Goal: Task Accomplishment & Management: Complete application form

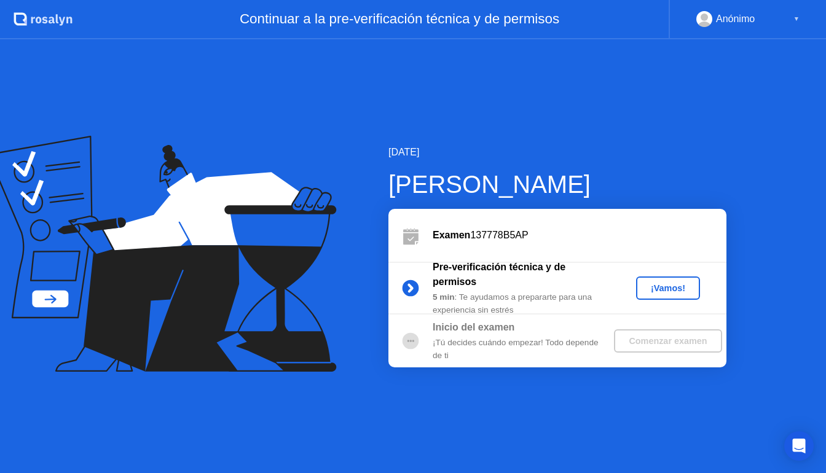
click at [668, 290] on div "¡Vamos!" at bounding box center [668, 288] width 54 height 10
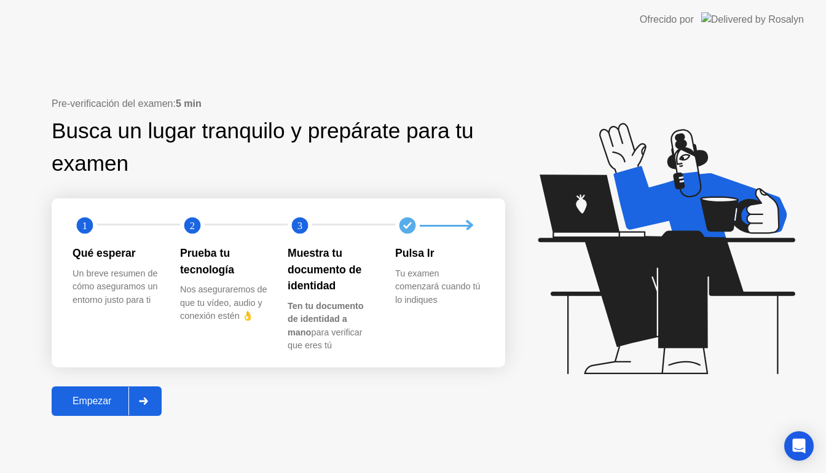
click at [109, 401] on div "Empezar" at bounding box center [91, 401] width 73 height 11
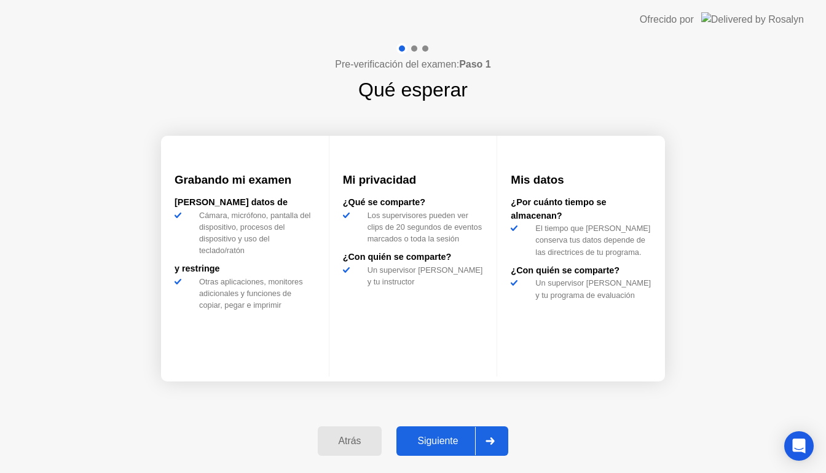
click at [447, 441] on div "Siguiente" at bounding box center [437, 441] width 75 height 11
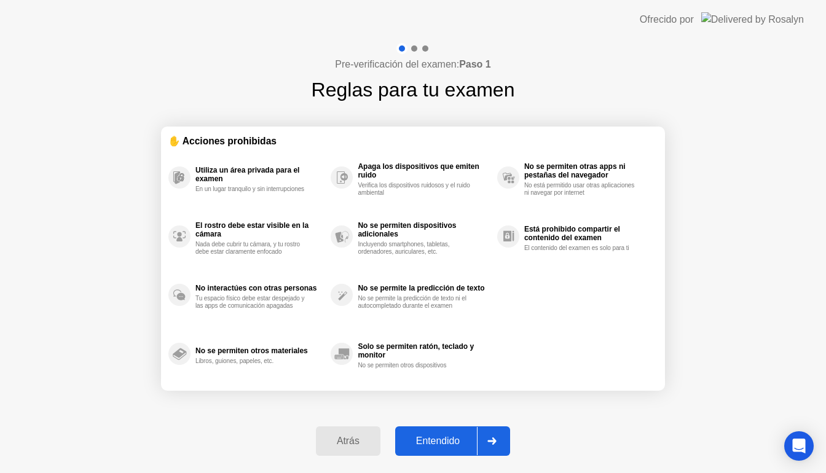
click at [452, 443] on div "Entendido" at bounding box center [438, 441] width 78 height 11
select select "**********"
select select "*******"
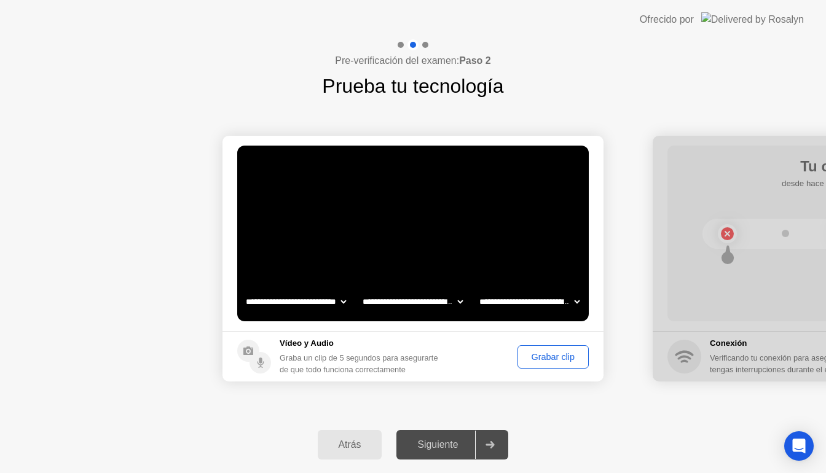
click at [563, 361] on div "Grabar clip" at bounding box center [553, 357] width 63 height 10
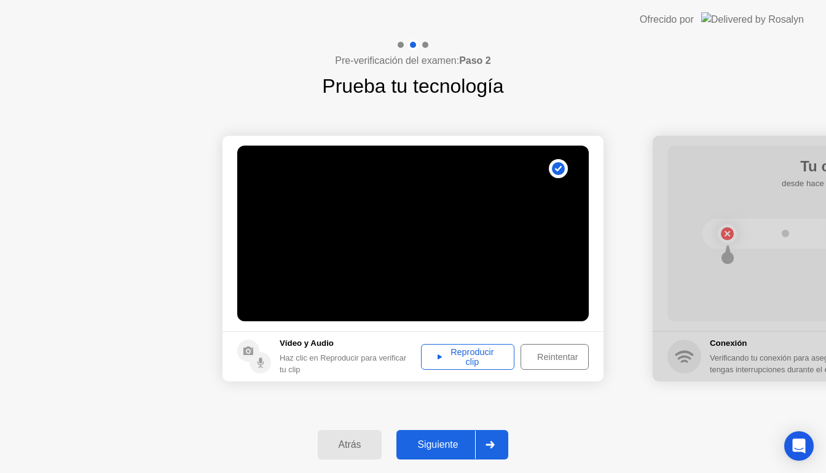
click at [479, 363] on div "Reproducir clip" at bounding box center [467, 357] width 85 height 20
click at [450, 449] on div "Siguiente" at bounding box center [437, 444] width 75 height 11
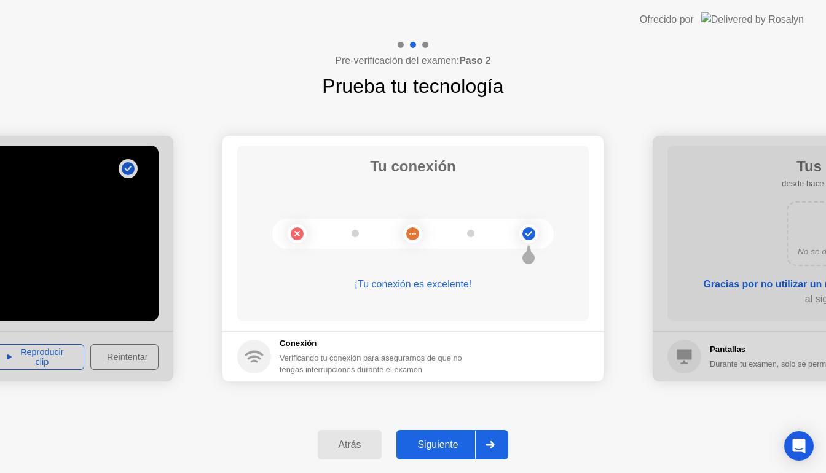
click at [486, 439] on div at bounding box center [489, 445] width 29 height 28
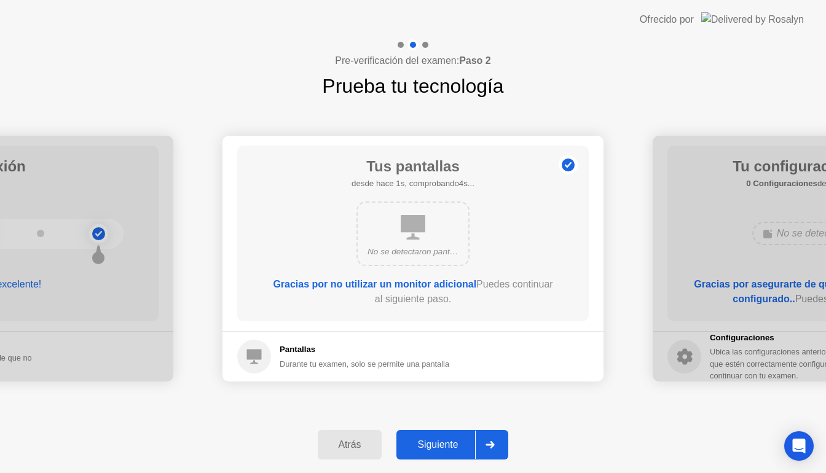
click at [444, 455] on button "Siguiente" at bounding box center [452, 444] width 112 height 29
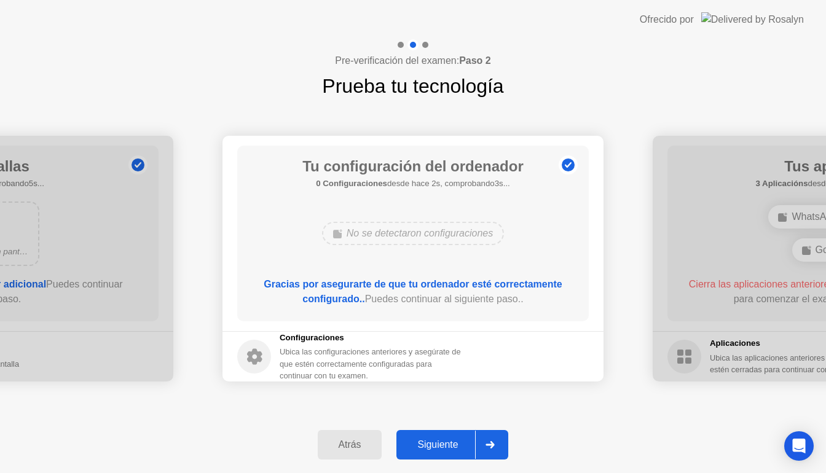
click at [440, 443] on div "Siguiente" at bounding box center [437, 444] width 75 height 11
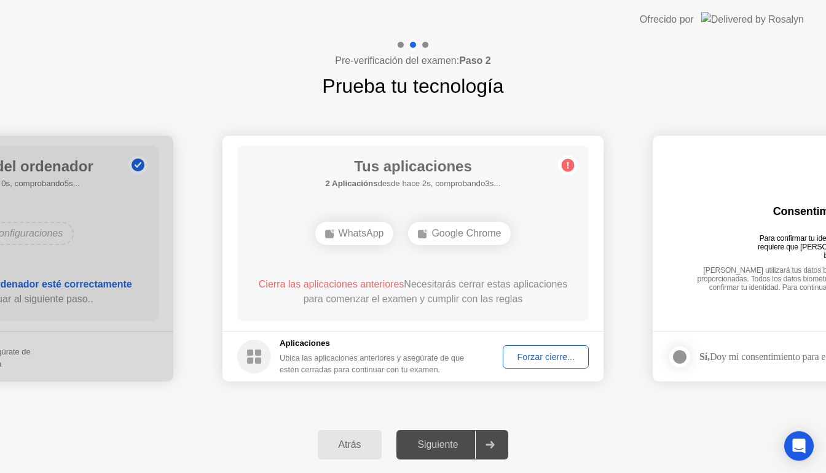
click at [542, 356] on div "Forzar cierre..." at bounding box center [545, 357] width 77 height 10
click at [375, 234] on div "WhatsApp" at bounding box center [354, 233] width 79 height 23
click at [543, 356] on div "Forzar cierre..." at bounding box center [545, 357] width 77 height 10
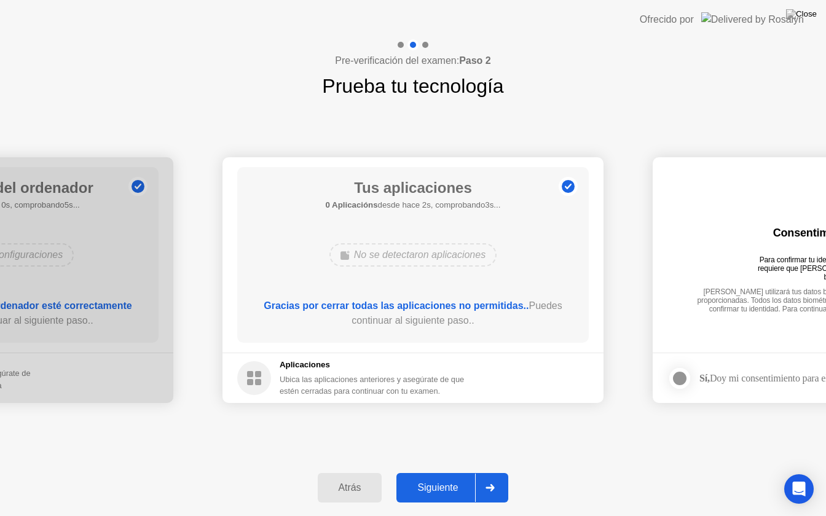
click at [447, 472] on div "Siguiente" at bounding box center [437, 487] width 75 height 11
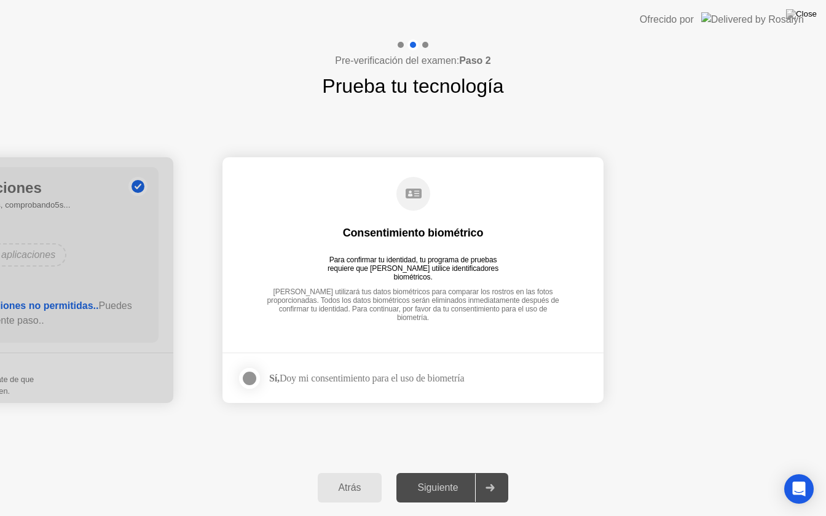
click at [447, 472] on div "Siguiente" at bounding box center [437, 487] width 75 height 11
click at [253, 380] on div at bounding box center [249, 378] width 15 height 15
click at [453, 472] on div "Siguiente" at bounding box center [437, 487] width 75 height 11
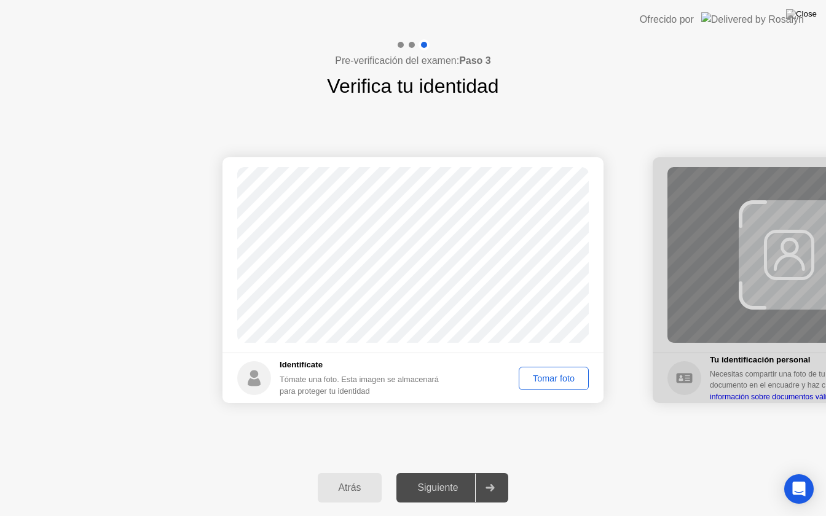
click at [561, 378] on div "Tomar foto" at bounding box center [553, 378] width 61 height 10
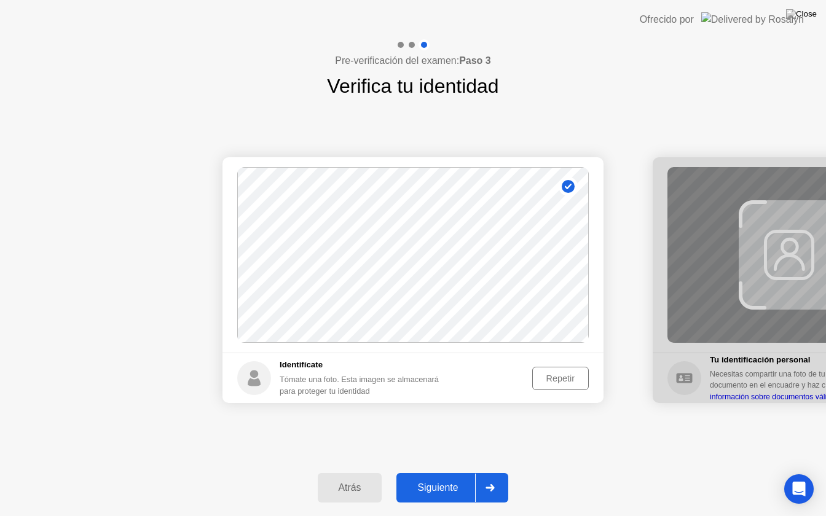
click at [440, 472] on div "Siguiente" at bounding box center [437, 487] width 75 height 11
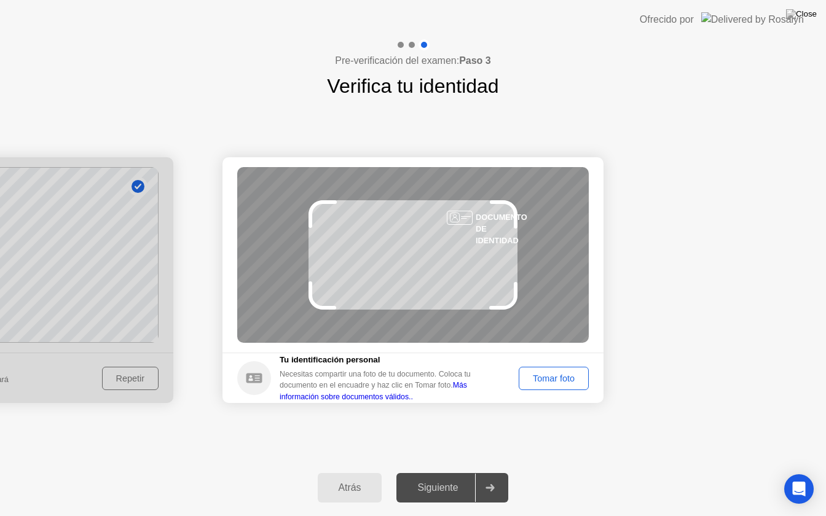
click at [566, 378] on div "Tomar foto" at bounding box center [553, 378] width 61 height 10
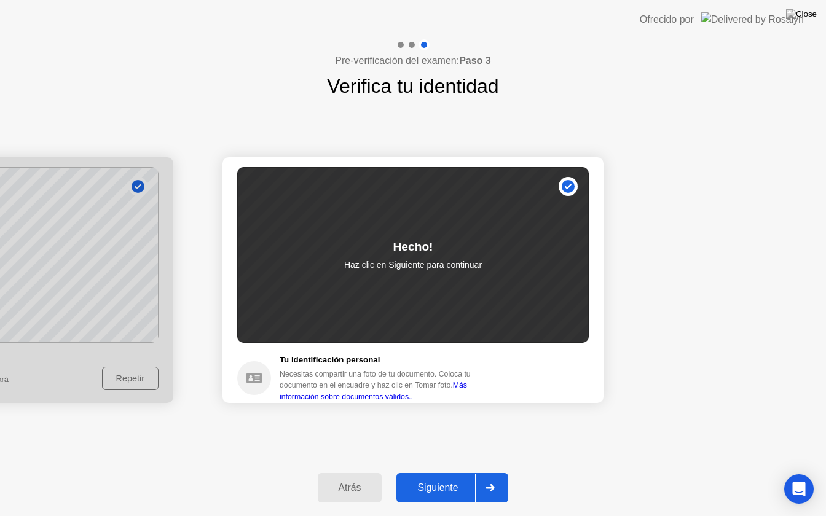
click at [443, 472] on div "Siguiente" at bounding box center [437, 487] width 75 height 11
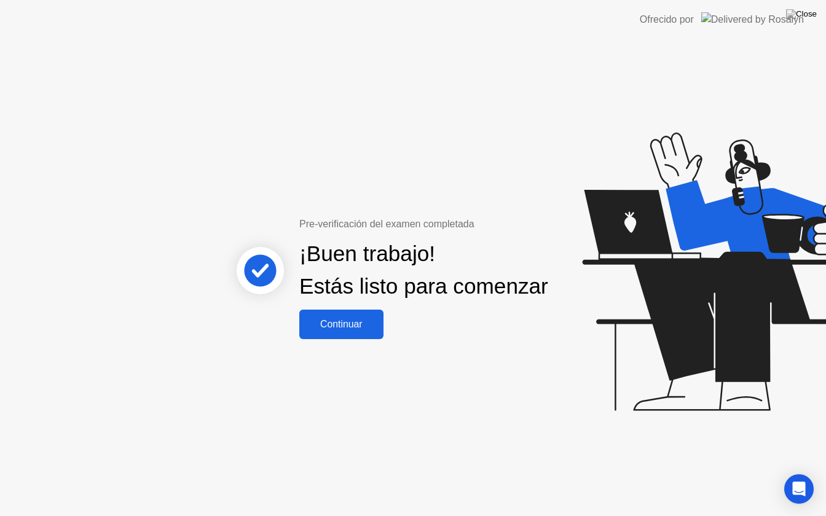
click at [354, 330] on div "Continuar" at bounding box center [341, 324] width 77 height 11
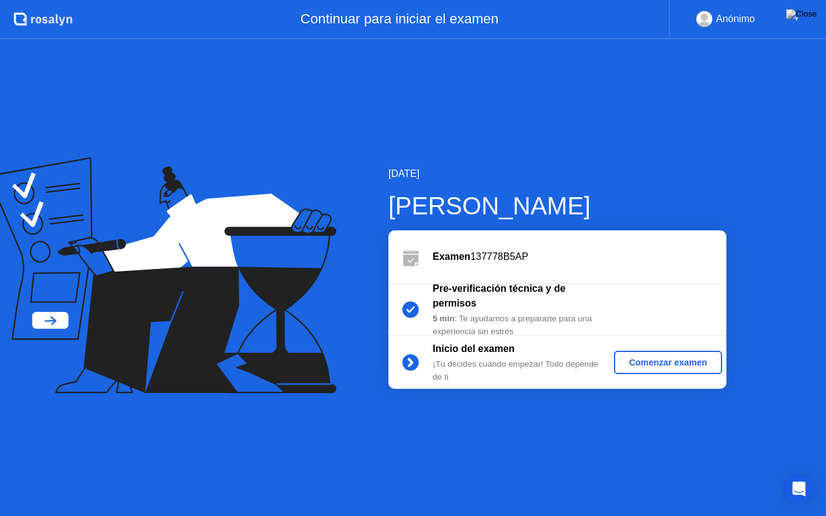
click at [648, 362] on div "Comenzar examen" at bounding box center [668, 363] width 98 height 10
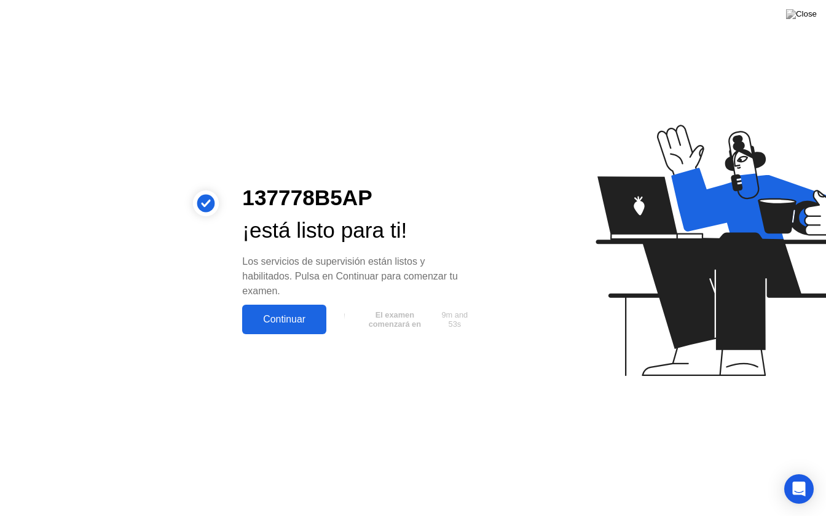
click at [305, 322] on div "Continuar" at bounding box center [284, 319] width 77 height 11
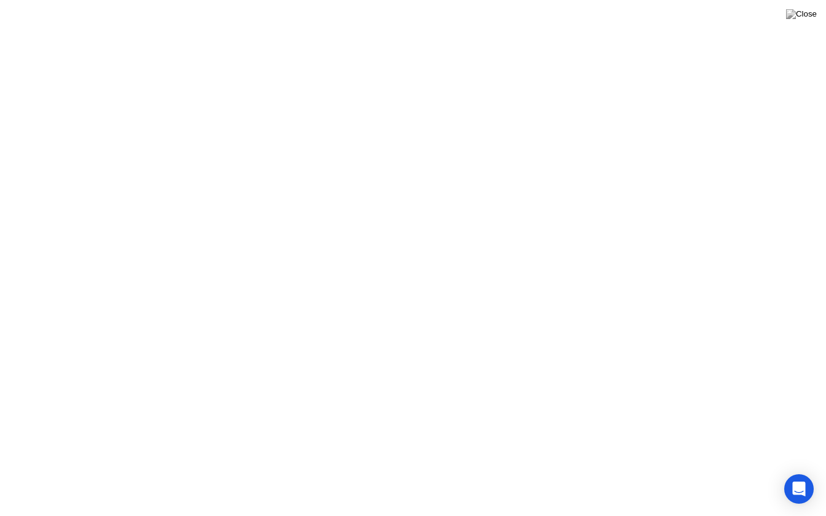
click div "Entendido!"
